Goal: Task Accomplishment & Management: Complete application form

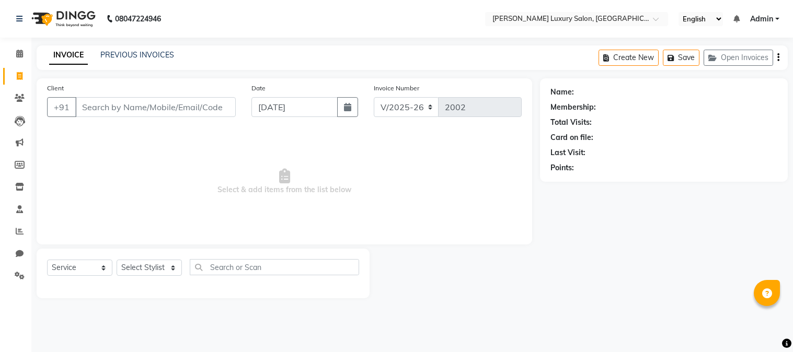
select select "7752"
select select "service"
click at [133, 106] on input "Client" at bounding box center [155, 107] width 161 height 20
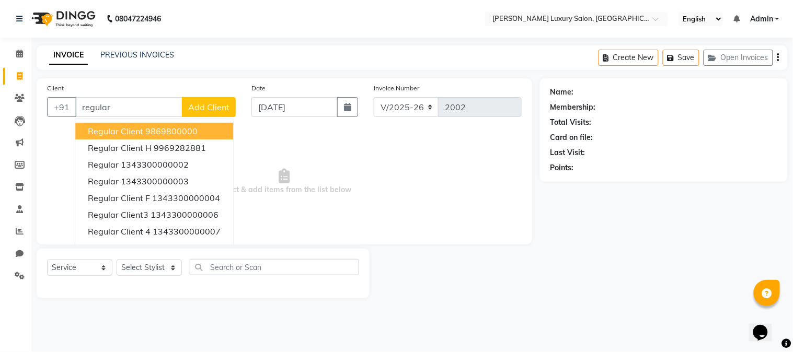
type input "regular"
click at [205, 108] on span "Add Client" at bounding box center [208, 107] width 41 height 10
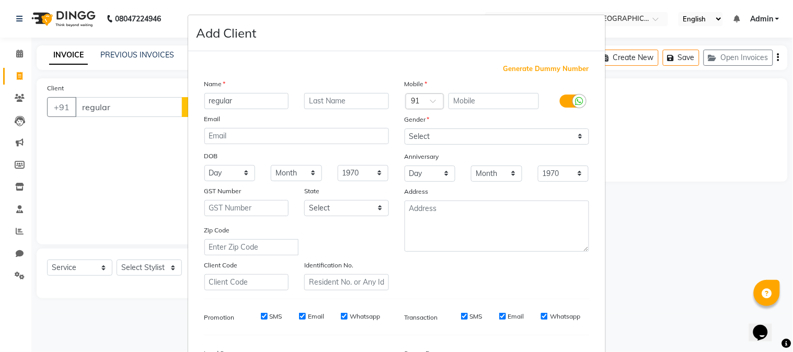
click at [519, 71] on span "Generate Dummy Number" at bounding box center [547, 69] width 86 height 10
type input "1343300000206"
checkbox input "false"
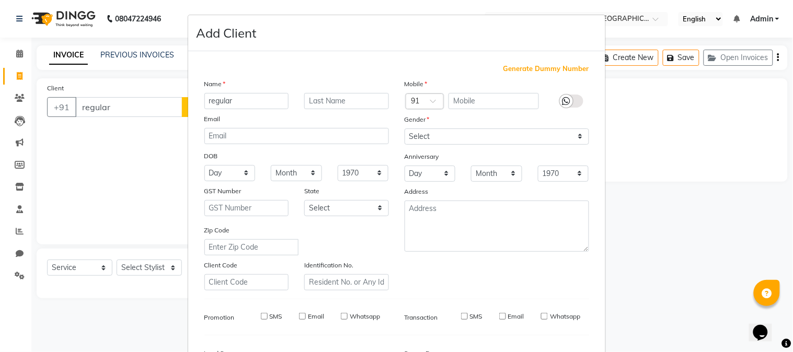
checkbox input "false"
click at [495, 127] on div "Gender" at bounding box center [497, 121] width 200 height 15
click at [482, 116] on div "Gender" at bounding box center [497, 121] width 200 height 15
click at [424, 121] on label "Gender" at bounding box center [417, 119] width 25 height 9
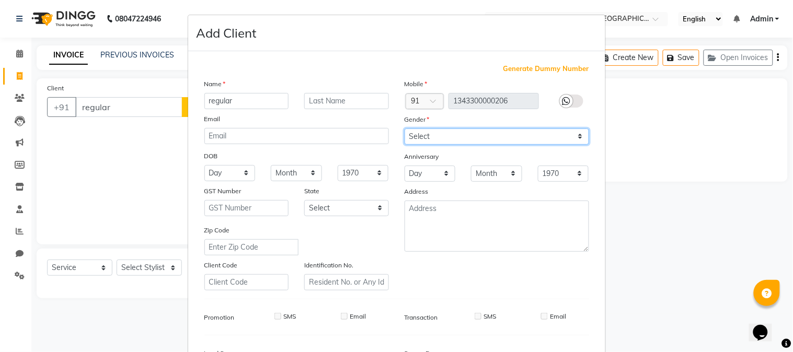
click at [435, 138] on select "Select [DEMOGRAPHIC_DATA] [DEMOGRAPHIC_DATA] Other Prefer Not To Say" at bounding box center [497, 137] width 185 height 16
select select "[DEMOGRAPHIC_DATA]"
click at [405, 129] on select "Select [DEMOGRAPHIC_DATA] [DEMOGRAPHIC_DATA] Other Prefer Not To Say" at bounding box center [497, 137] width 185 height 16
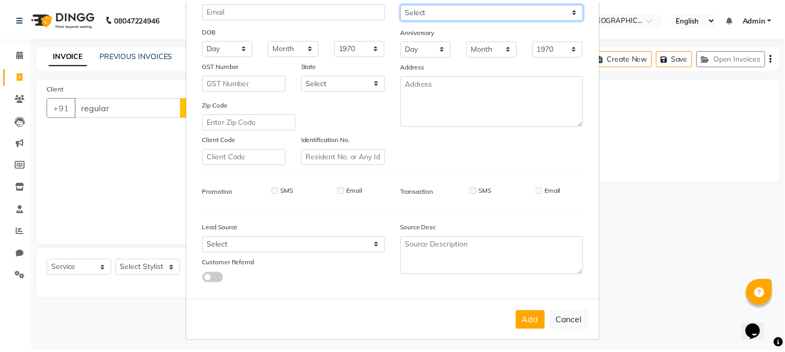
scroll to position [131, 0]
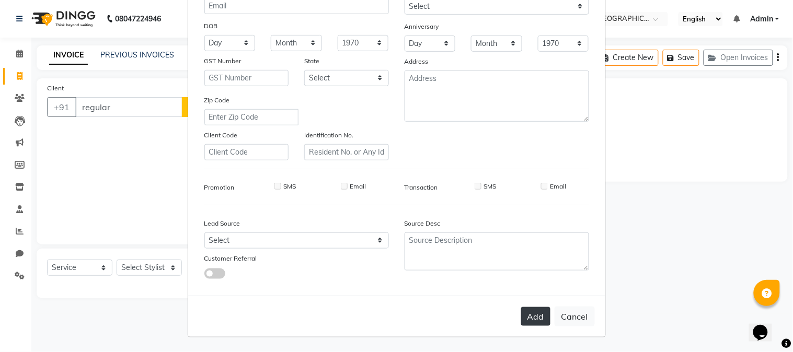
click at [539, 310] on button "Add" at bounding box center [535, 316] width 29 height 19
type input "1343300000206"
select select
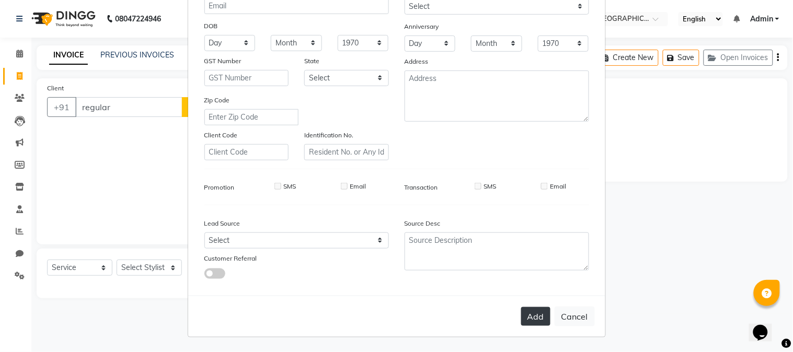
select select
checkbox input "false"
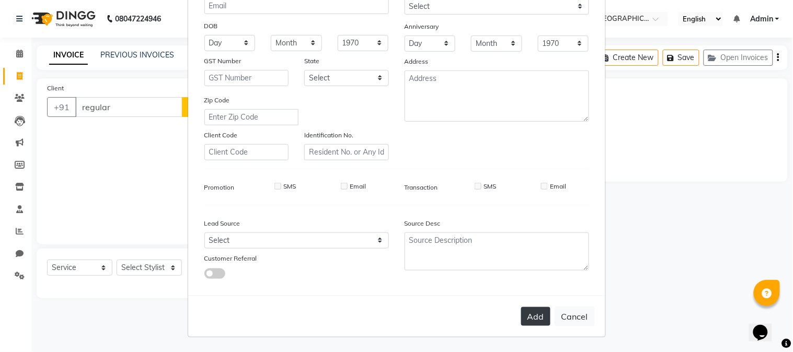
checkbox input "false"
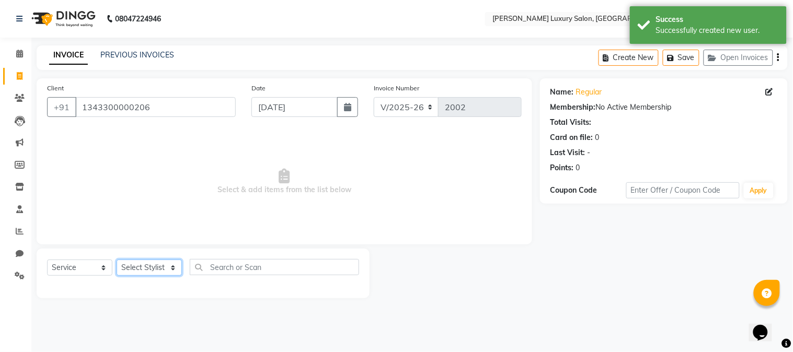
click at [153, 266] on select "Select Stylist [PERSON_NAME] Jagan [PERSON_NAME] [PERSON_NAME] Salon [PERSON_NA…" at bounding box center [149, 268] width 65 height 16
select select "69294"
click at [117, 260] on select "Select Stylist [PERSON_NAME] Jagan [PERSON_NAME] [PERSON_NAME] Salon [PERSON_NA…" at bounding box center [149, 268] width 65 height 16
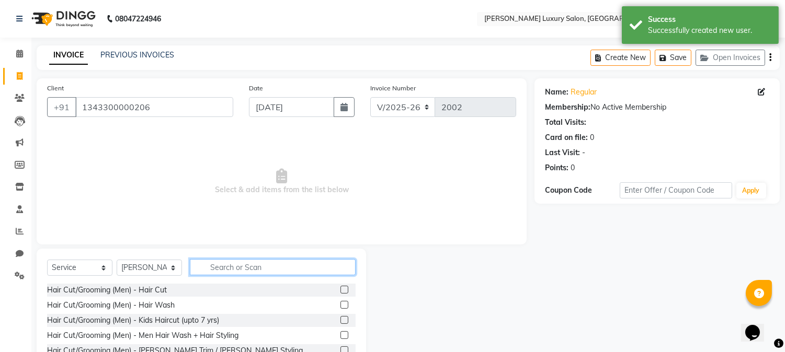
click at [236, 262] on input "text" at bounding box center [273, 267] width 166 height 16
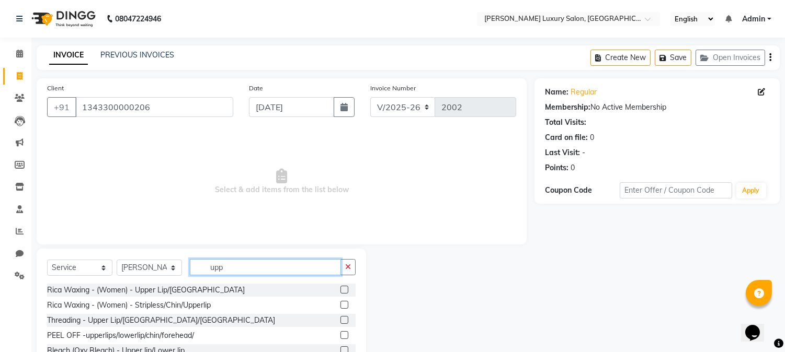
type input "upp"
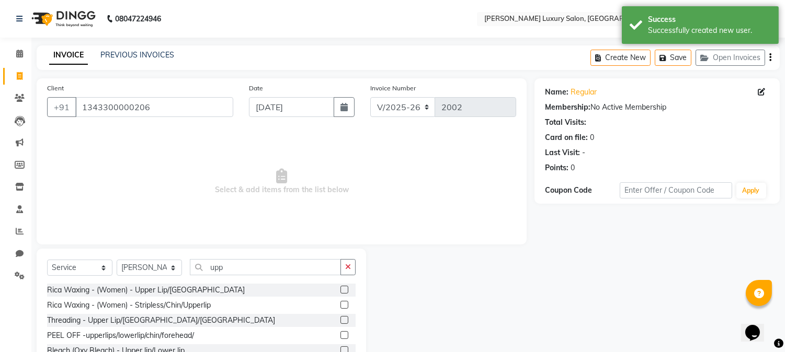
click at [344, 306] on label at bounding box center [344, 305] width 8 height 8
click at [344, 306] on input "checkbox" at bounding box center [343, 305] width 7 height 7
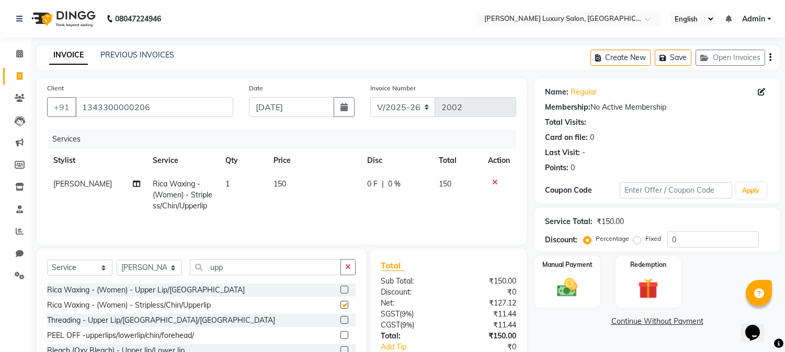
checkbox input "false"
click at [283, 184] on span "150" at bounding box center [279, 183] width 13 height 9
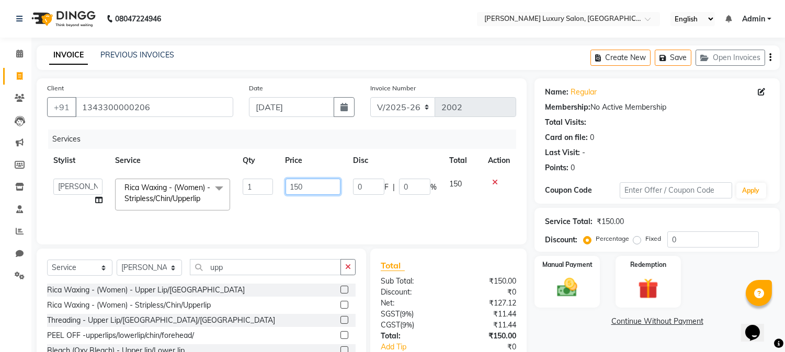
click at [300, 187] on input "150" at bounding box center [312, 187] width 55 height 16
type input "180"
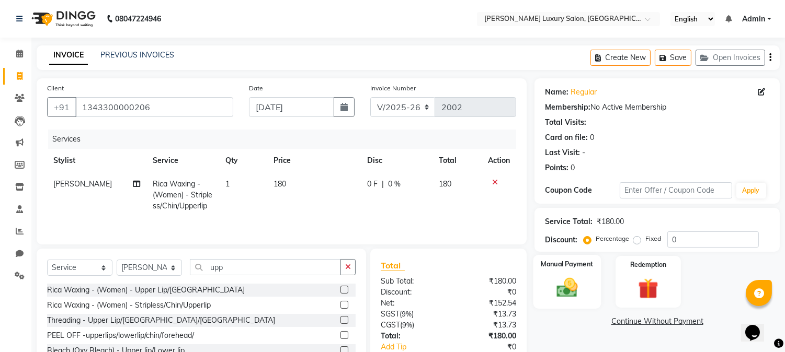
click at [573, 287] on img at bounding box center [567, 288] width 35 height 25
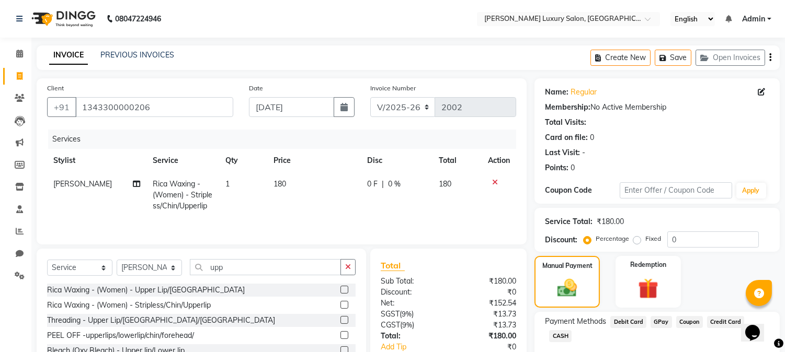
click at [654, 319] on span "GPay" at bounding box center [660, 322] width 21 height 12
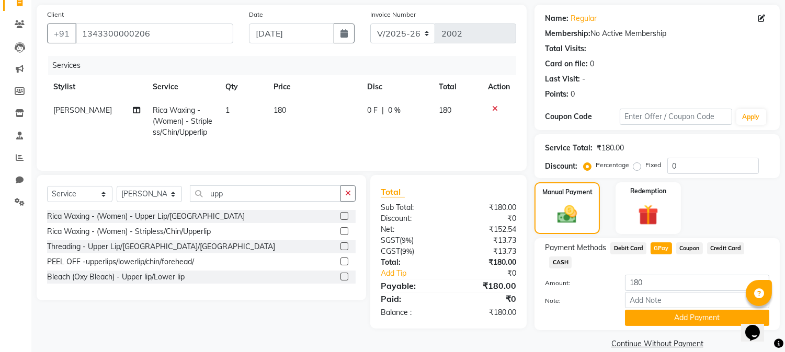
scroll to position [74, 0]
click at [650, 310] on button "Add Payment" at bounding box center [697, 318] width 144 height 16
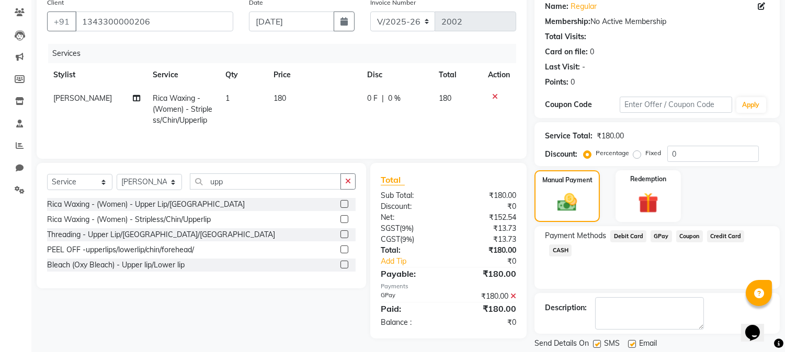
scroll to position [60, 0]
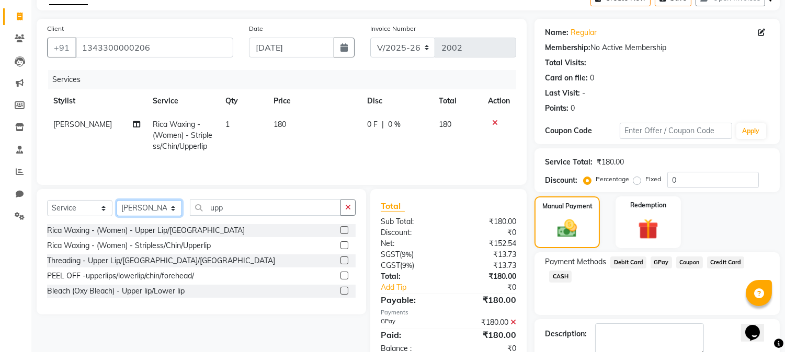
click at [133, 210] on select "Select Stylist [PERSON_NAME] Jagan [PERSON_NAME] [PERSON_NAME] Salon [PERSON_NA…" at bounding box center [149, 208] width 65 height 16
select select "69299"
click at [117, 201] on select "Select Stylist [PERSON_NAME] Jagan [PERSON_NAME] [PERSON_NAME] Salon [PERSON_NA…" at bounding box center [149, 208] width 65 height 16
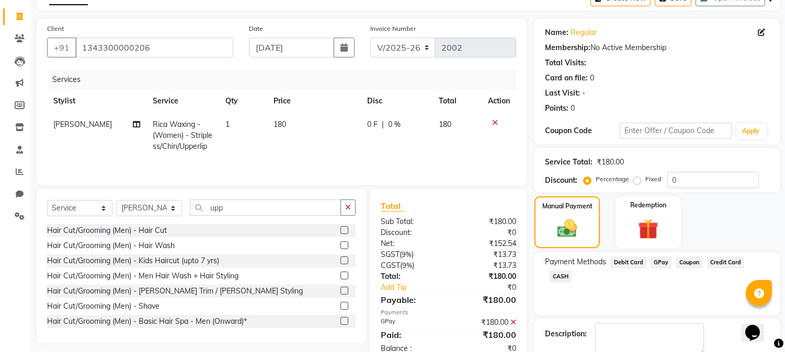
click at [340, 248] on label at bounding box center [344, 246] width 8 height 8
click at [340, 248] on input "checkbox" at bounding box center [343, 246] width 7 height 7
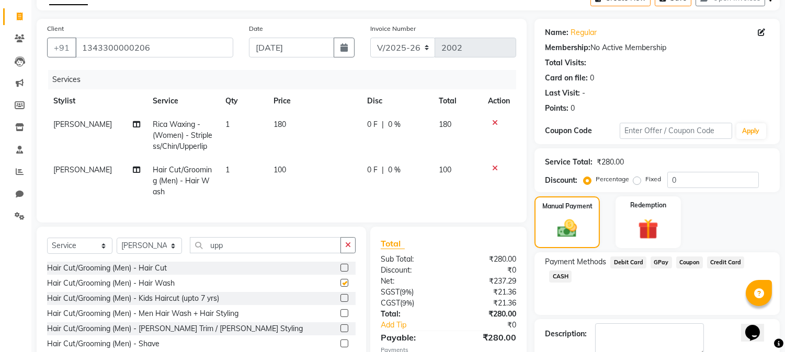
checkbox input "false"
click at [657, 261] on span "GPay" at bounding box center [660, 263] width 21 height 12
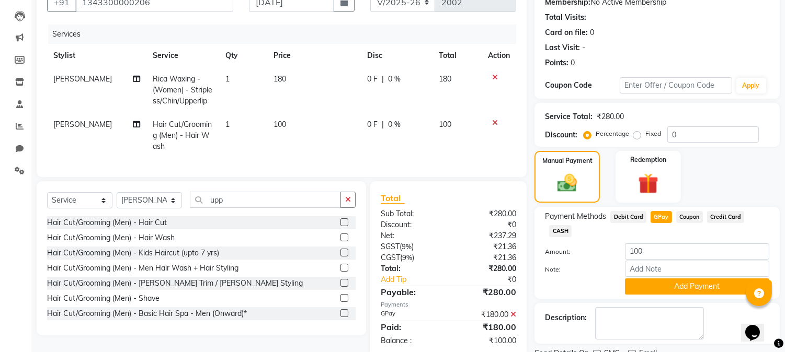
scroll to position [118, 0]
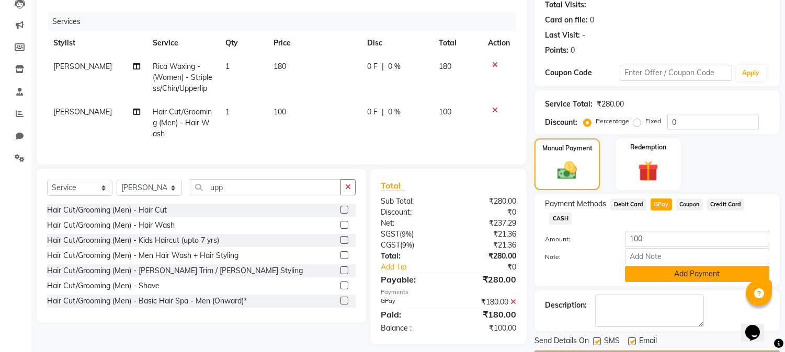
click at [653, 266] on button "Add Payment" at bounding box center [697, 274] width 144 height 16
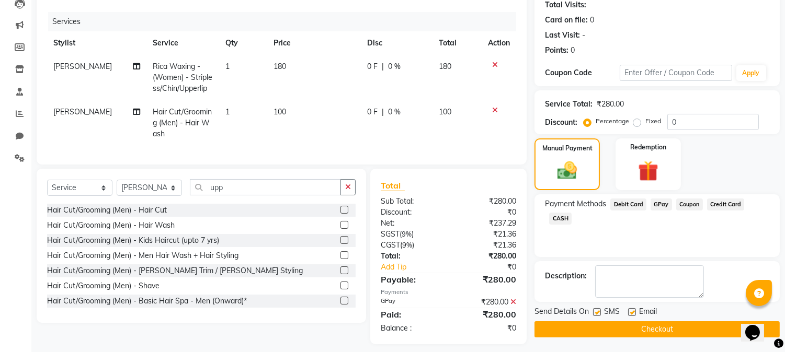
click at [675, 331] on button "Checkout" at bounding box center [656, 330] width 245 height 16
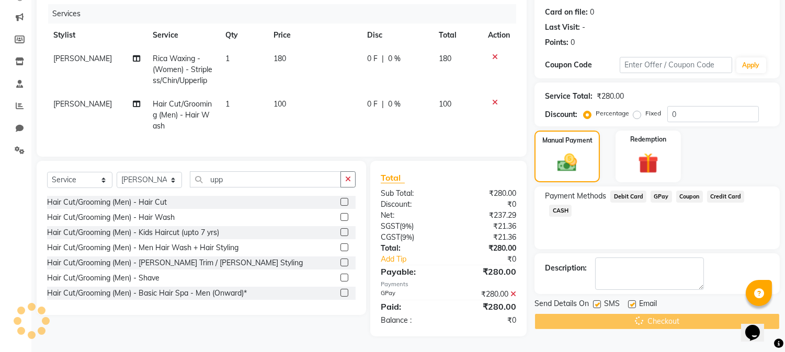
scroll to position [134, 0]
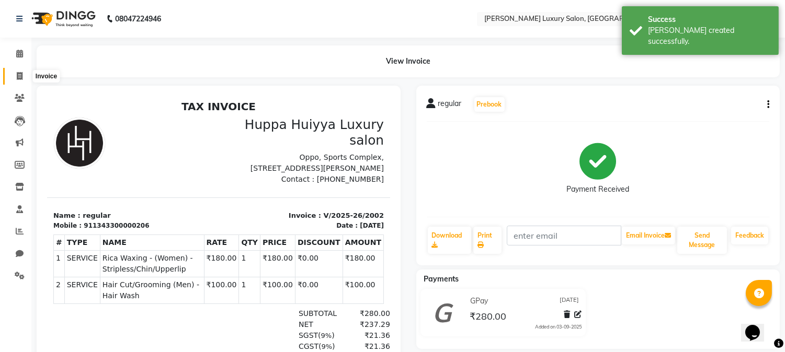
click at [23, 75] on span at bounding box center [19, 77] width 18 height 12
select select "7752"
select select "service"
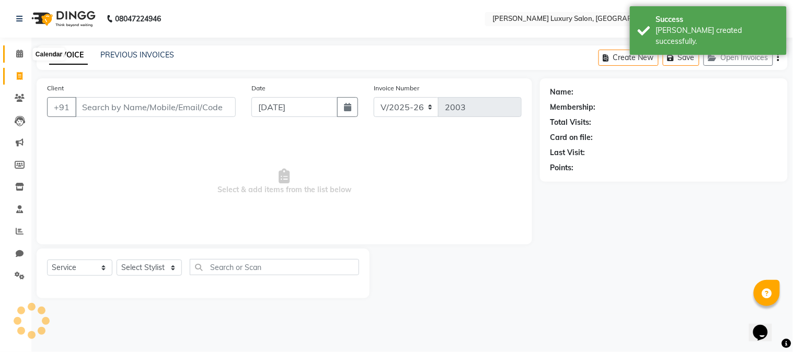
click at [25, 53] on span at bounding box center [19, 54] width 18 height 12
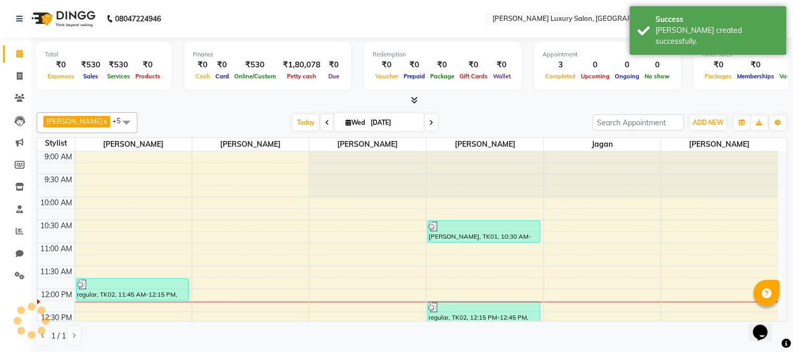
click at [19, 51] on icon at bounding box center [19, 54] width 7 height 8
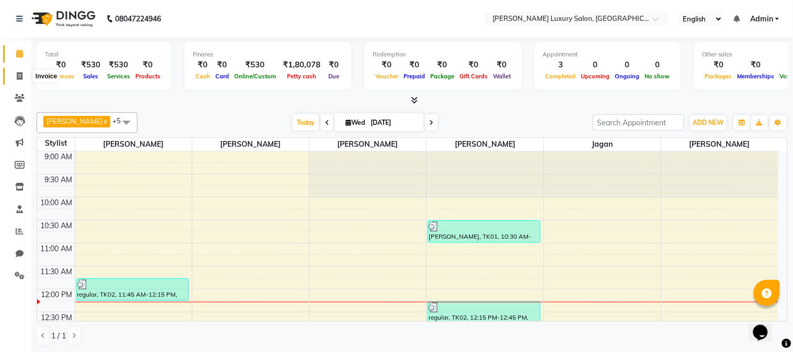
click at [18, 79] on icon at bounding box center [20, 76] width 6 height 8
select select "service"
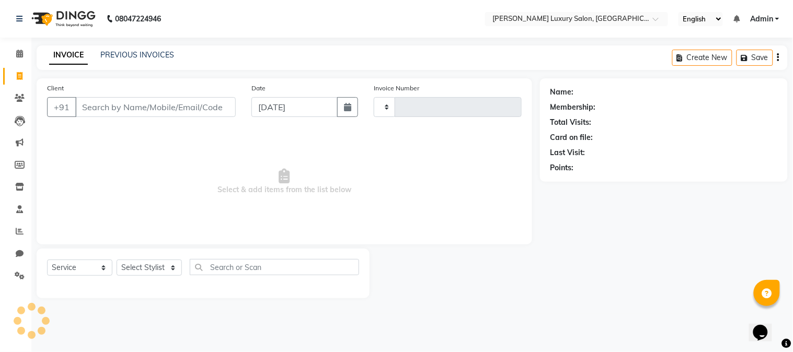
type input "2003"
select select "7752"
